Goal: Navigation & Orientation: Understand site structure

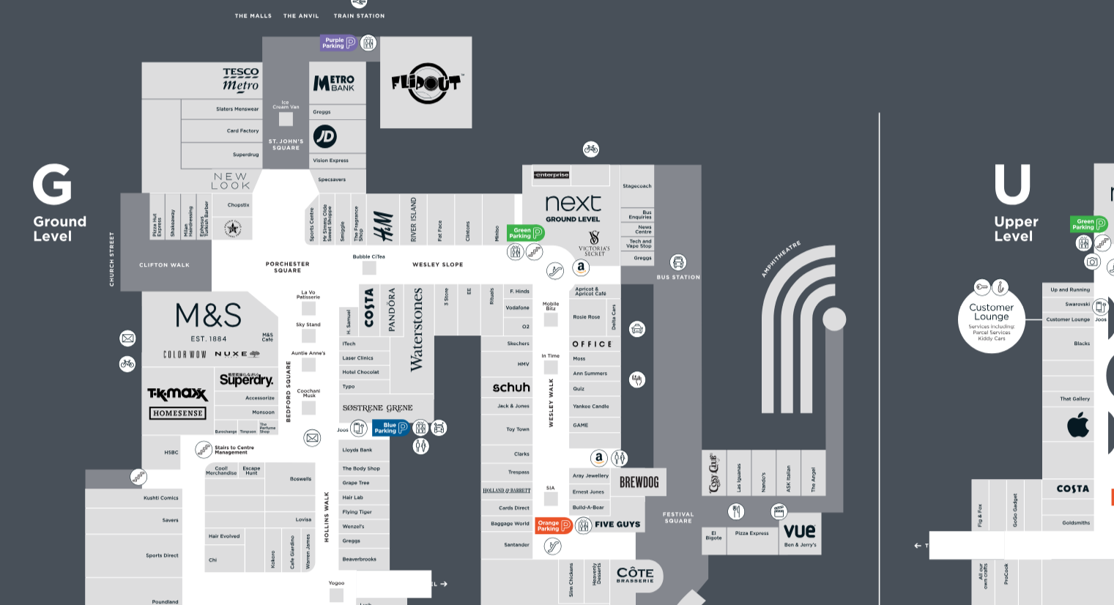
scroll to position [427, 0]
click at [218, 179] on polygon at bounding box center [245, 164] width 64 height 67
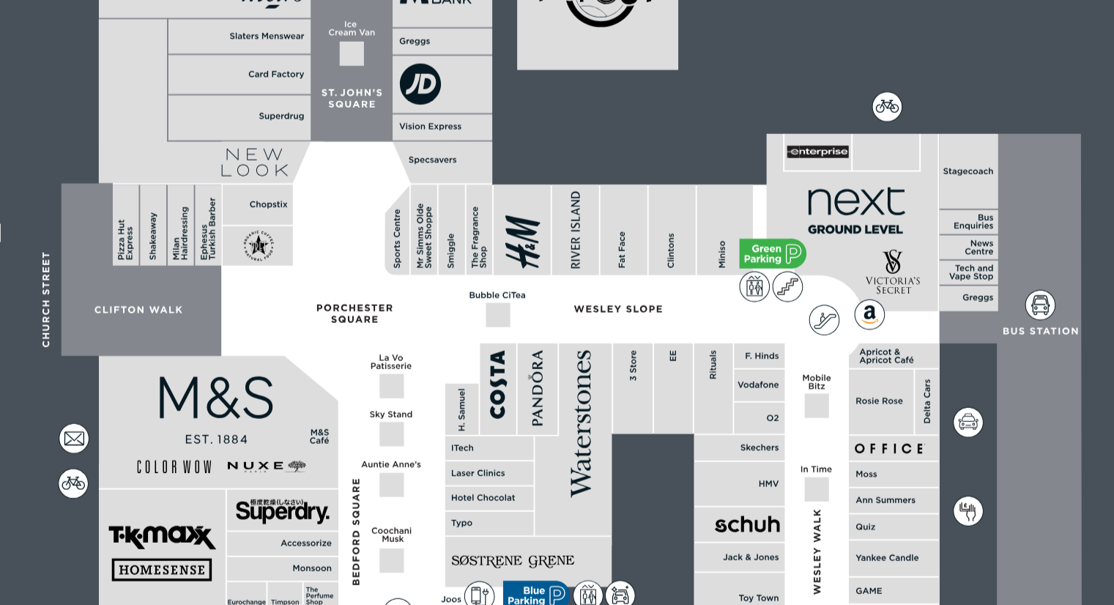
scroll to position [407, 0]
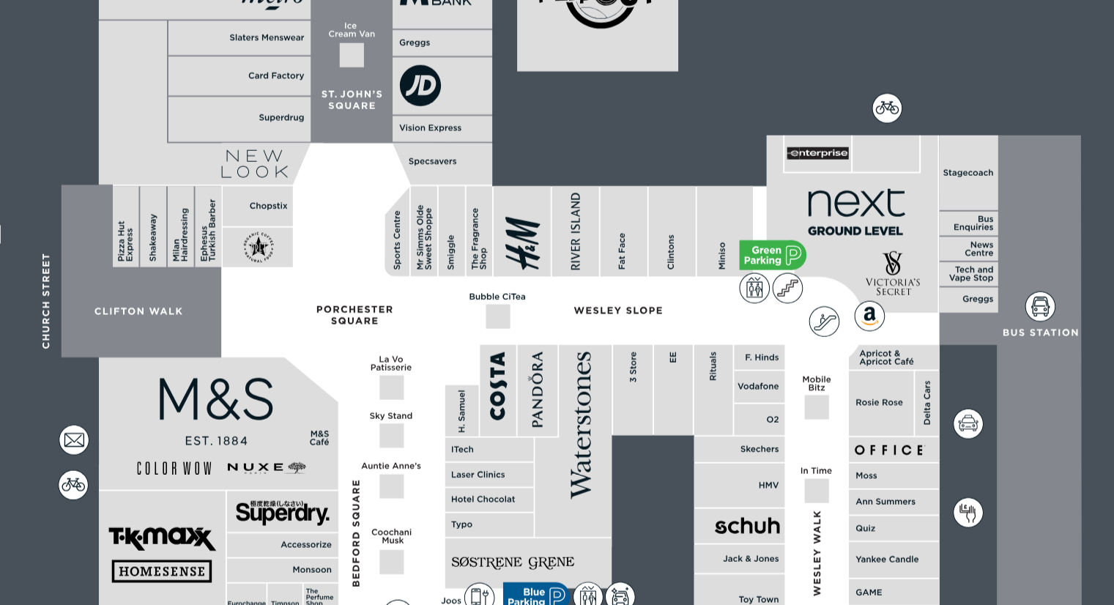
click at [361, 205] on polygon at bounding box center [378, 335] width 379 height 440
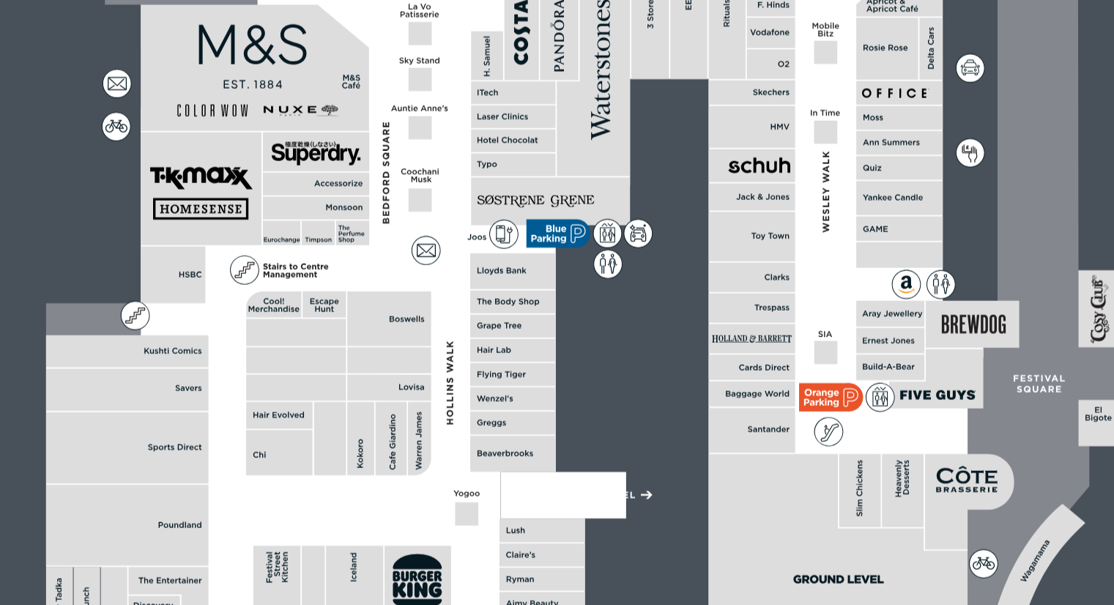
scroll to position [407, 0]
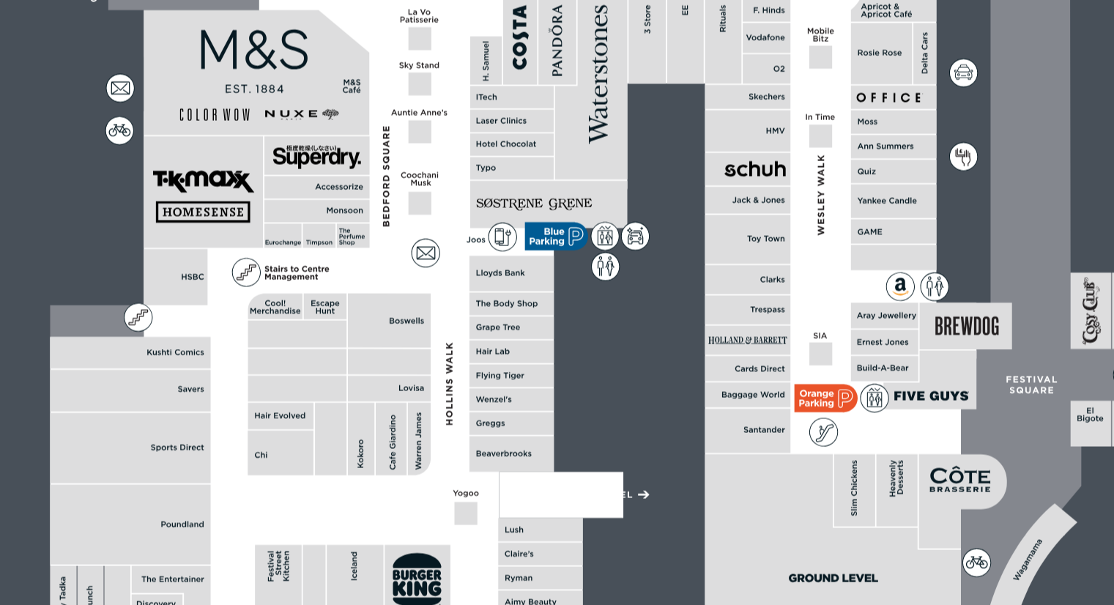
drag, startPoint x: 340, startPoint y: 324, endPoint x: 370, endPoint y: 391, distance: 73.8
click at [370, 391] on polygon at bounding box center [378, 335] width 379 height 440
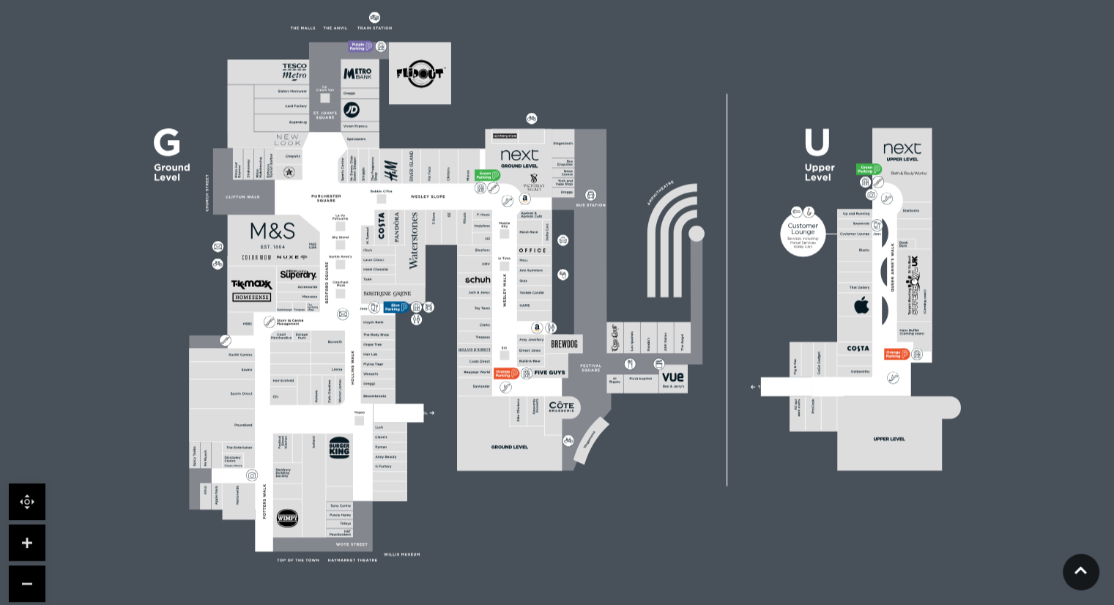
scroll to position [409, 0]
